Goal: Task Accomplishment & Management: Manage account settings

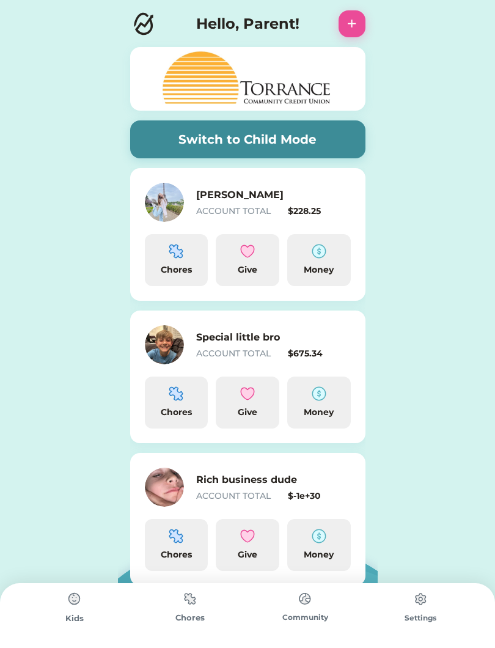
click at [268, 344] on h6 "Special little bro" at bounding box center [257, 337] width 122 height 15
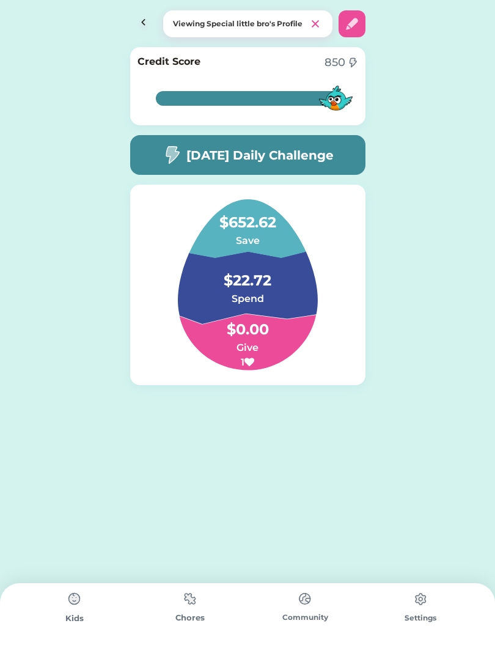
click at [264, 300] on h6 "Spend" at bounding box center [247, 299] width 122 height 15
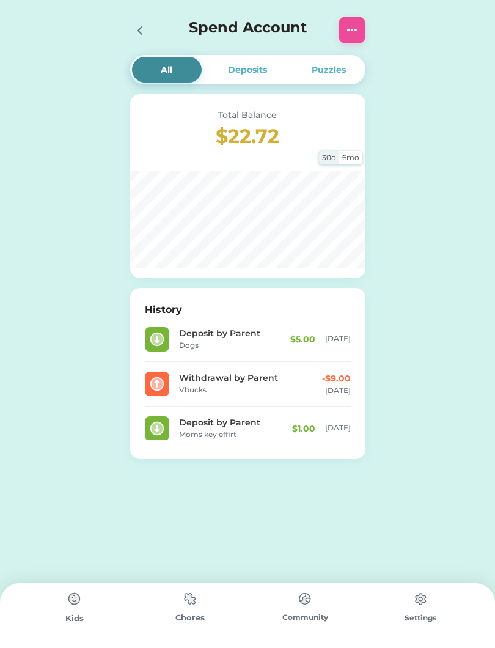
click at [355, 26] on img at bounding box center [352, 30] width 15 height 15
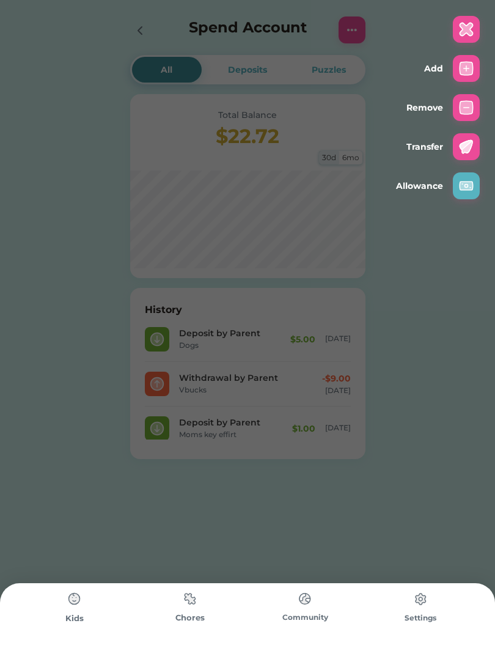
click at [473, 65] on img at bounding box center [466, 68] width 15 height 15
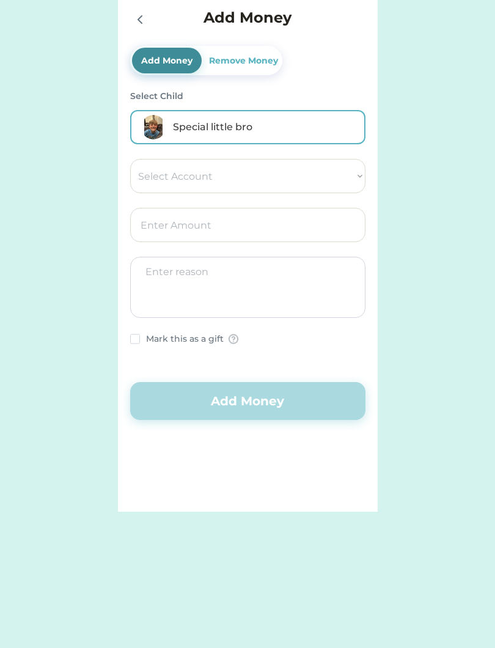
click at [469, 75] on div "All Deposits Puzzles Total Balance $22.72 30d 6mo History Deposit by Parent Dog…" at bounding box center [247, 256] width 495 height 512
click at [303, 182] on select "Select Account Torrance Community Credit Union Save Give Spend [PERSON_NAME] XS" at bounding box center [247, 176] width 235 height 34
select select ""1348695171700984260__LOOKUP__1710538308055x303368893282901500""
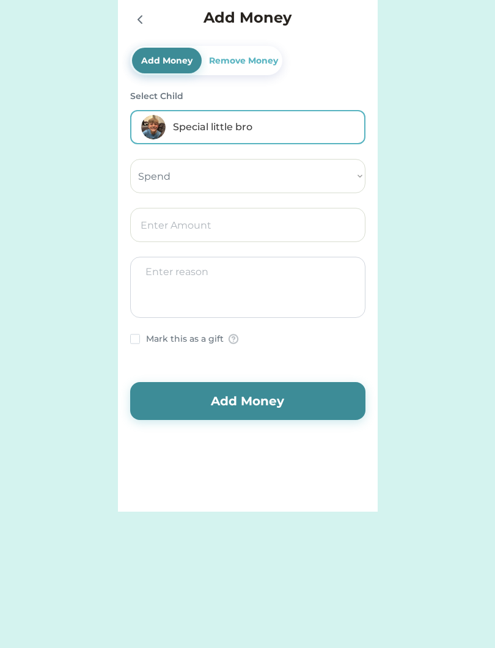
click at [237, 221] on input "input" at bounding box center [247, 225] width 235 height 34
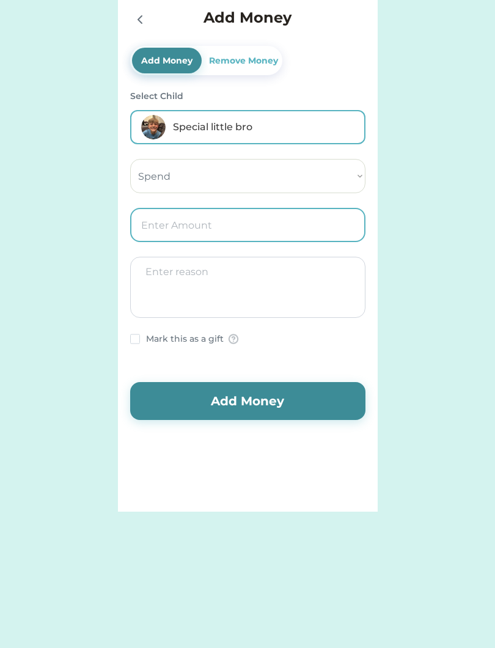
type input "5.00"
click at [154, 281] on textarea at bounding box center [247, 287] width 235 height 61
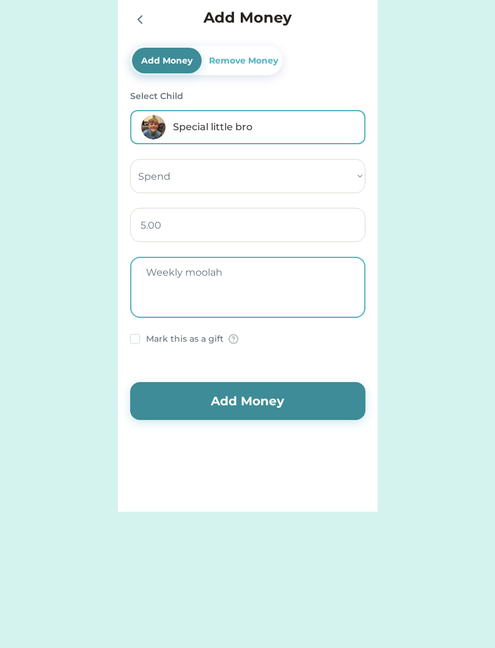
type textarea "Weekly moolah"
click at [305, 385] on button "Add Money" at bounding box center [247, 401] width 235 height 38
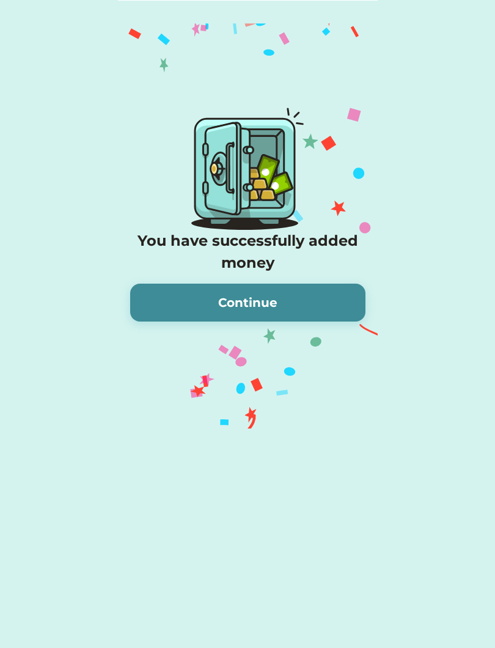
click at [306, 313] on button "Continue" at bounding box center [247, 303] width 235 height 38
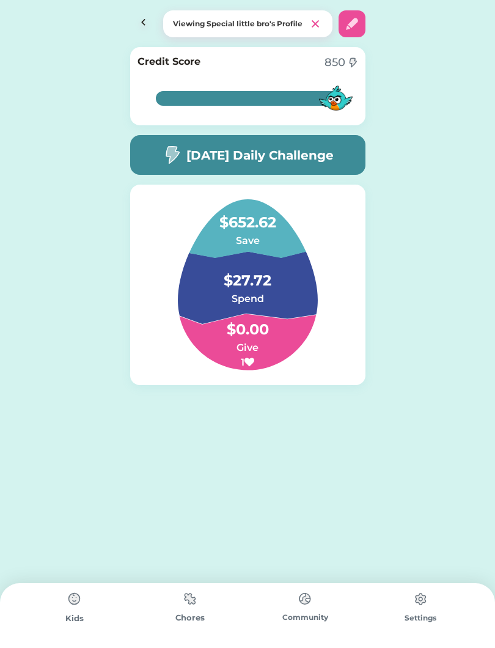
click at [264, 224] on h4 "$652.62" at bounding box center [247, 216] width 122 height 34
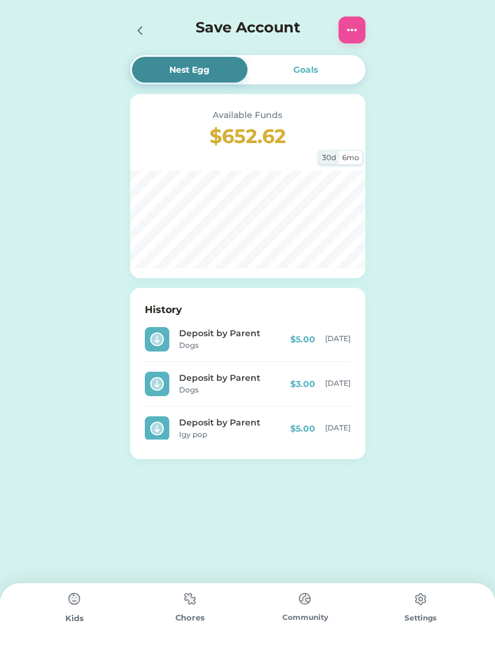
click at [350, 19] on div at bounding box center [352, 30] width 27 height 27
click at [351, 32] on img at bounding box center [352, 30] width 15 height 15
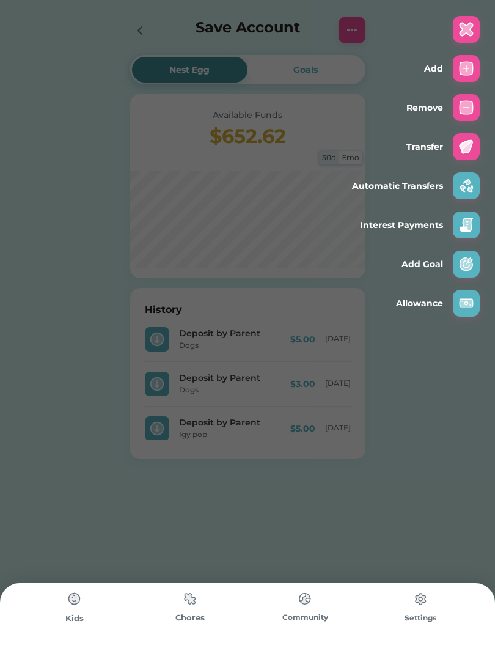
click at [467, 70] on img at bounding box center [466, 68] width 15 height 15
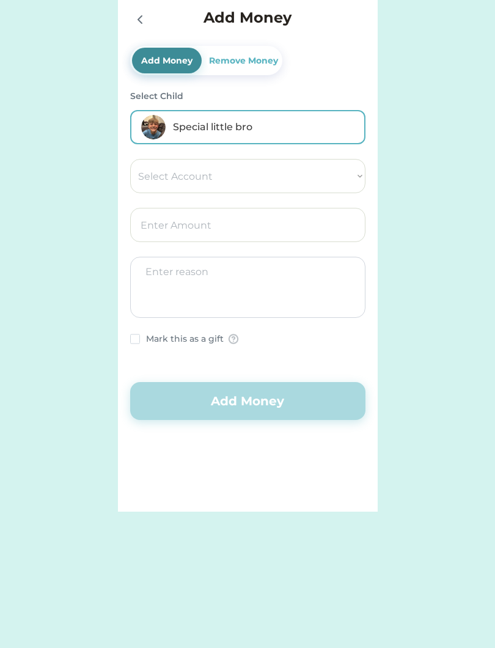
click at [273, 175] on select "Select Account Torrance Community Credit Union Save Give Spend [PERSON_NAME] XS" at bounding box center [247, 176] width 235 height 34
select select ""1348695171700984260__LOOKUP__1710538306130x433937143318132300""
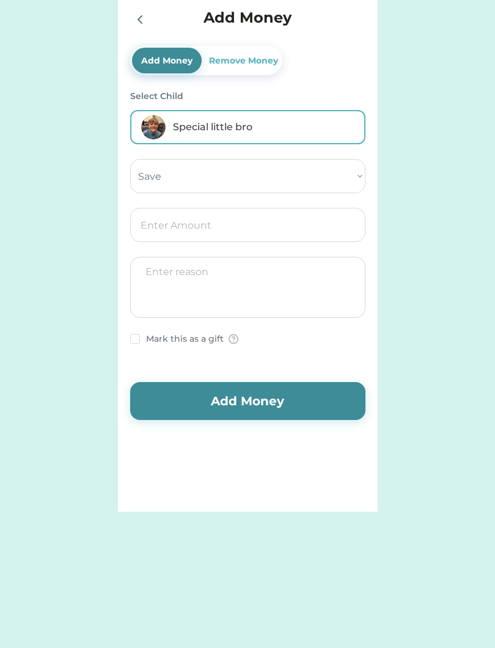
click at [213, 221] on input "input" at bounding box center [247, 225] width 235 height 34
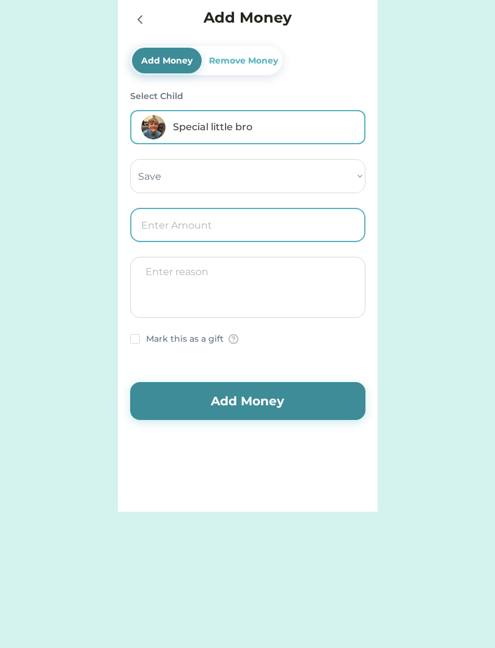
type input "5.00"
click at [263, 274] on textarea at bounding box center [247, 287] width 235 height 61
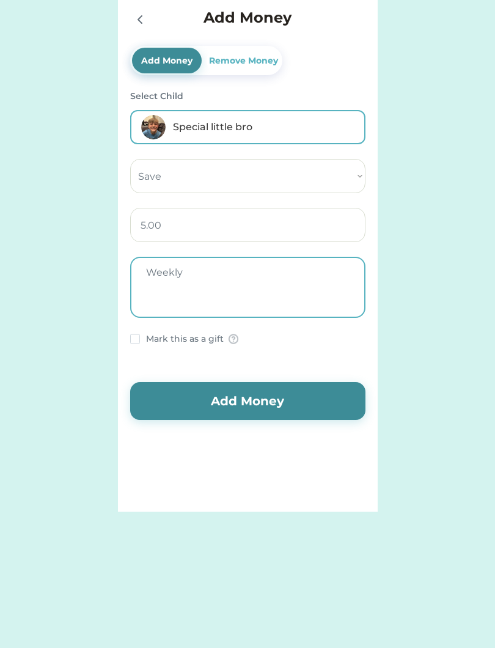
type textarea "Weekly"
